Goal: Task Accomplishment & Management: Use online tool/utility

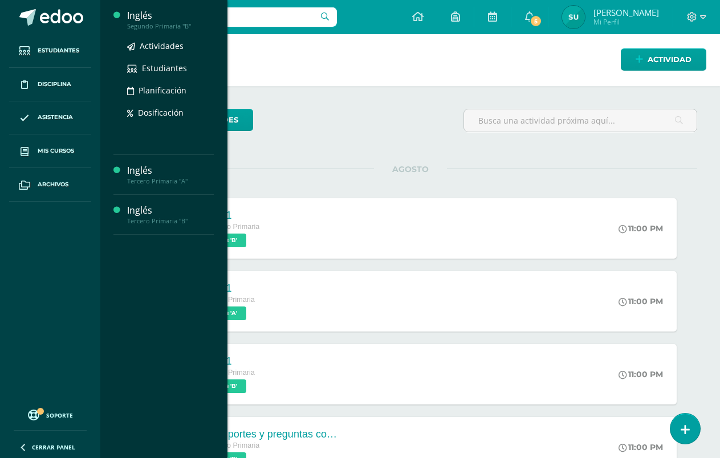
click at [145, 15] on div "Inglés" at bounding box center [170, 15] width 87 height 13
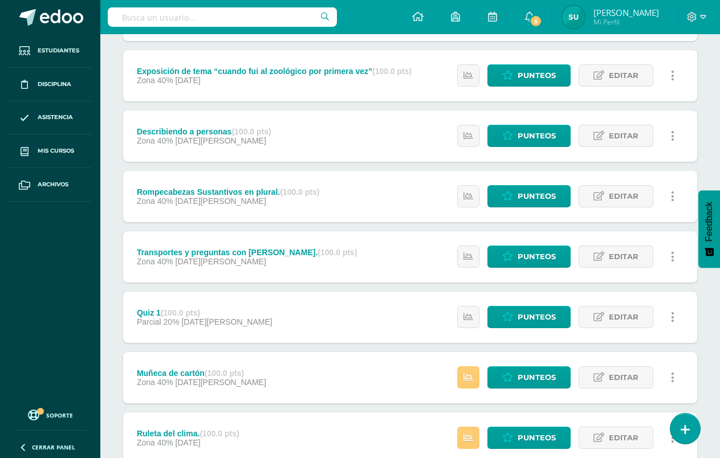
scroll to position [228, 0]
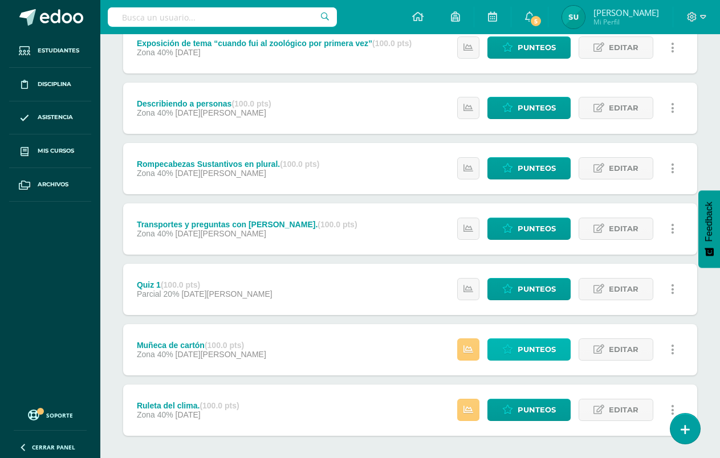
click at [517, 351] on link "Punteos" at bounding box center [528, 349] width 83 height 22
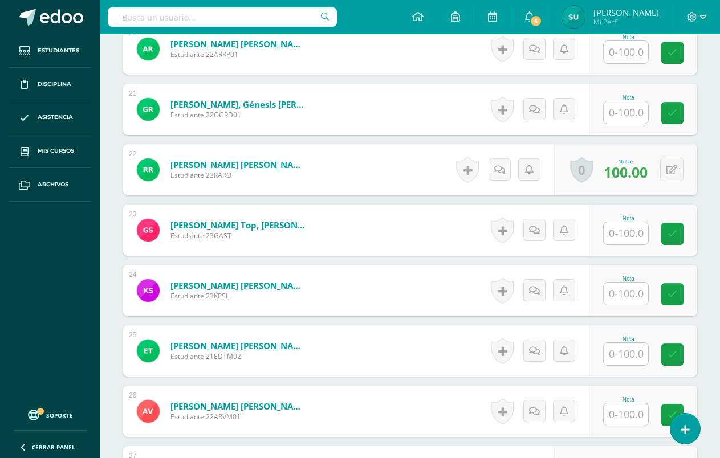
scroll to position [1560, 0]
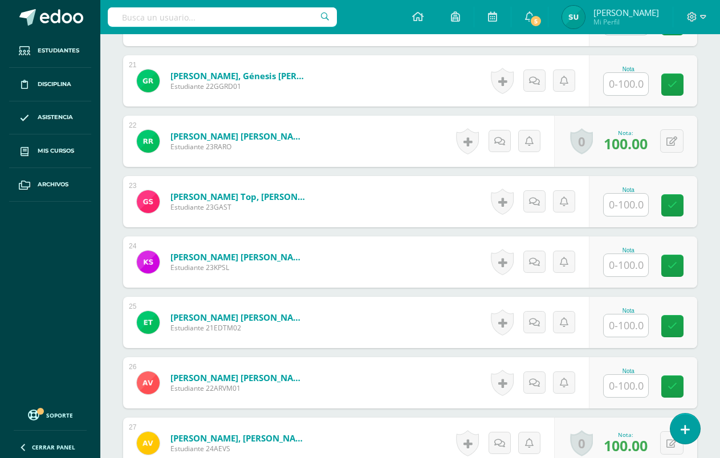
click at [636, 329] on input "text" at bounding box center [625, 326] width 44 height 22
type input "100"
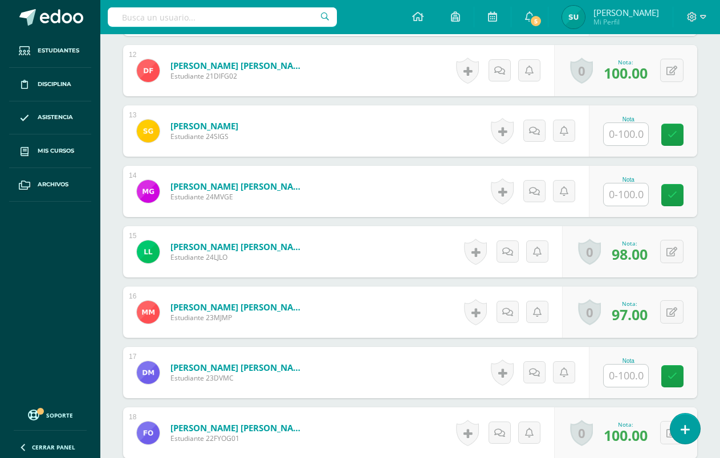
scroll to position [1047, 0]
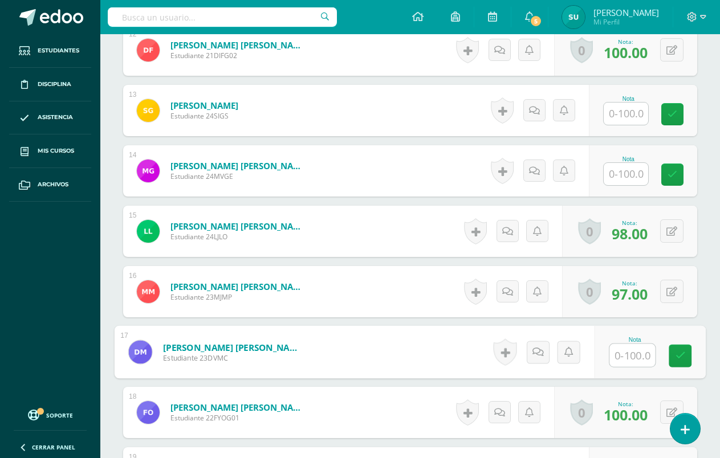
click at [627, 352] on input "text" at bounding box center [632, 355] width 46 height 23
type input "100"
click at [685, 360] on link at bounding box center [679, 356] width 23 height 23
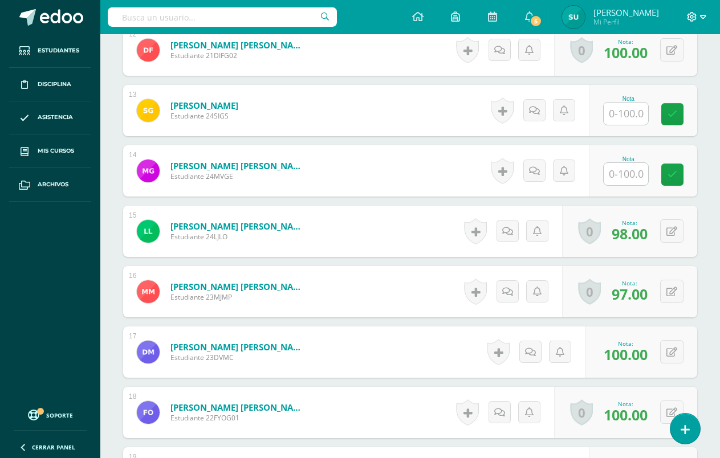
click at [699, 15] on span at bounding box center [696, 17] width 19 height 13
click at [671, 80] on span "Cerrar sesión" at bounding box center [667, 77] width 51 height 11
